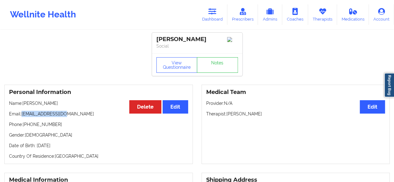
click at [214, 14] on icon at bounding box center [212, 11] width 8 height 7
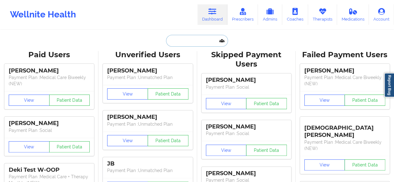
click at [191, 41] on input "text" at bounding box center [197, 41] width 62 height 12
paste input "[EMAIL_ADDRESS][DOMAIN_NAME]"
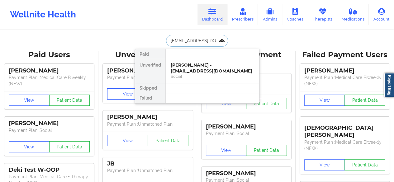
type input "[EMAIL_ADDRESS][DOMAIN_NAME]"
click at [192, 67] on div "Chase Wales - [EMAIL_ADDRESS][DOMAIN_NAME]" at bounding box center [212, 68] width 83 height 12
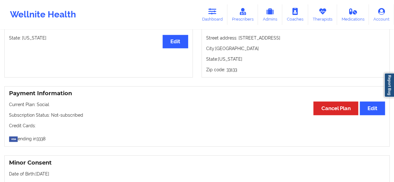
scroll to position [278, 0]
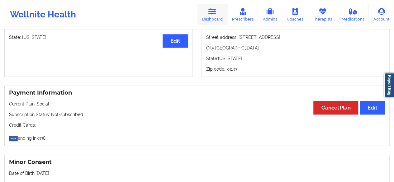
click at [223, 17] on link "Dashboard" at bounding box center [212, 14] width 30 height 21
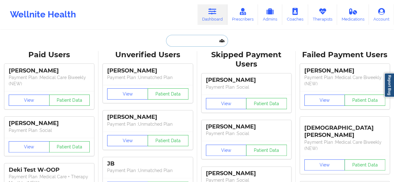
click at [203, 39] on input "text" at bounding box center [197, 41] width 62 height 12
paste input "[EMAIL_ADDRESS][DOMAIN_NAME]"
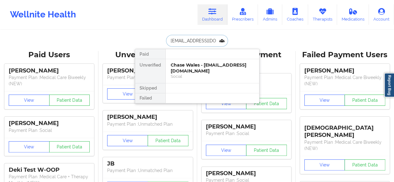
scroll to position [0, 2]
type input "[EMAIL_ADDRESS][DOMAIN_NAME]"
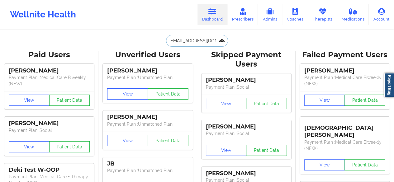
scroll to position [0, 0]
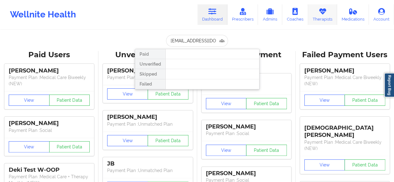
click at [322, 19] on link "Therapists" at bounding box center [322, 14] width 29 height 21
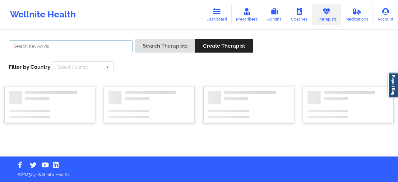
click at [111, 45] on input "text" at bounding box center [71, 46] width 124 height 12
paste input "[PERSON_NAME]"
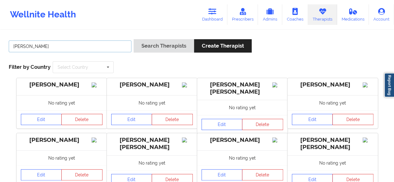
click at [134, 39] on button "Search Therapists" at bounding box center [164, 45] width 60 height 13
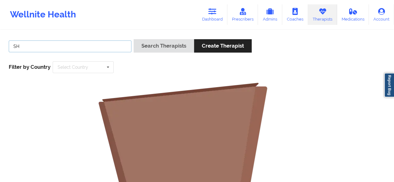
type input "S"
